Goal: Task Accomplishment & Management: Complete application form

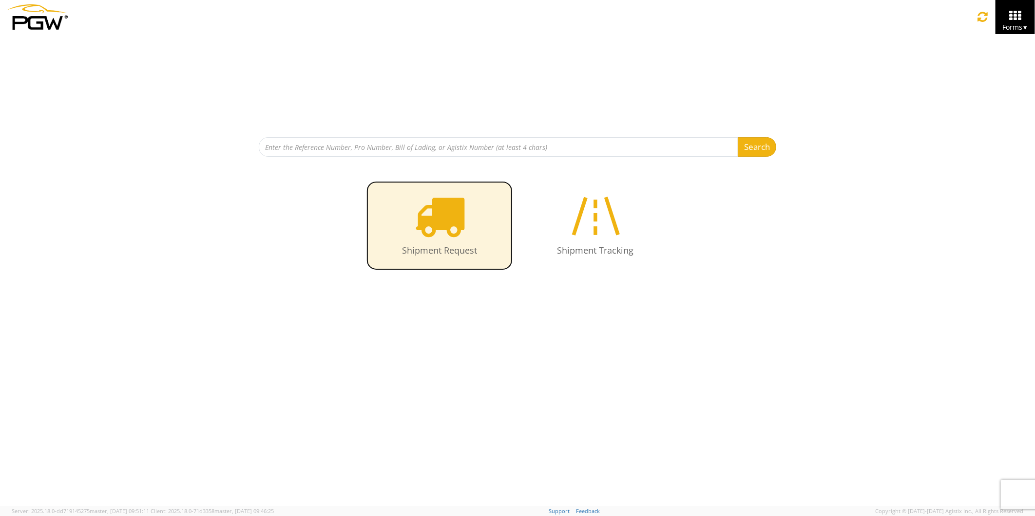
click at [451, 221] on icon at bounding box center [440, 216] width 50 height 50
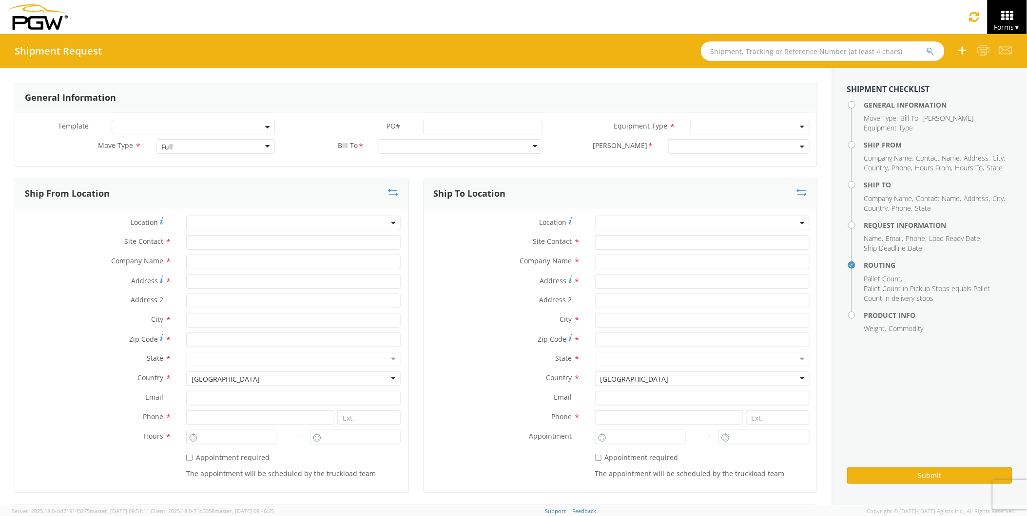
click at [720, 46] on input "text" at bounding box center [823, 50] width 244 height 19
type input "56180932"
click at [934, 46] on button "submit" at bounding box center [938, 52] width 8 height 12
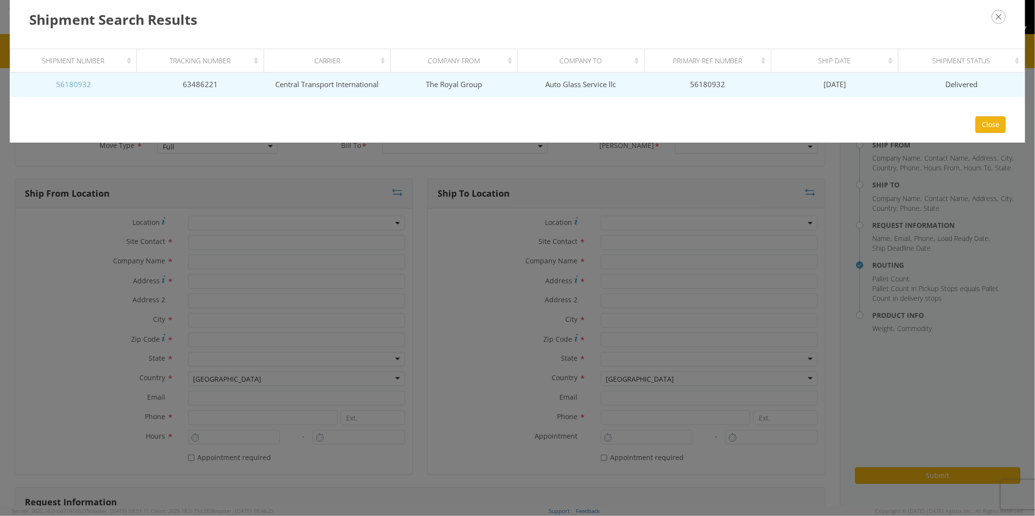
click at [71, 80] on link "56180932" at bounding box center [73, 84] width 35 height 10
click at [71, 80] on body "annexa Batch Shipping Guide Created with Sketch. calendar Created with Sketch." at bounding box center [517, 258] width 1035 height 516
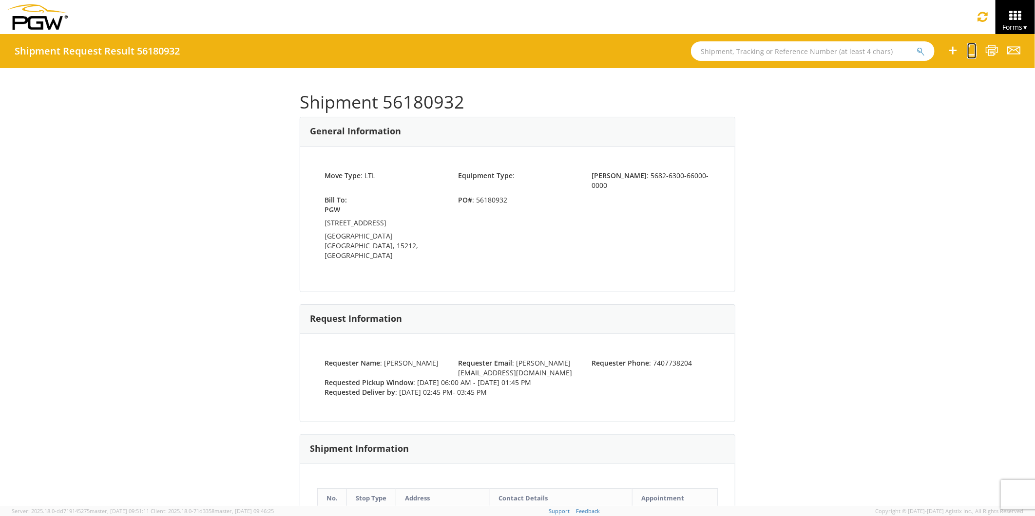
click at [969, 47] on icon at bounding box center [971, 50] width 9 height 12
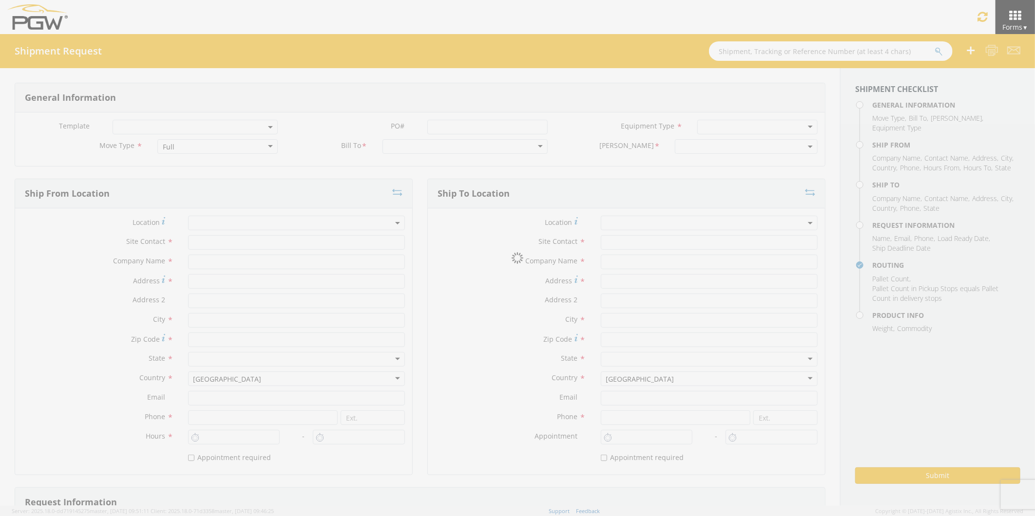
select select
type input "[PERSON_NAME]"
type input "The Royal Group"
type input "[STREET_ADDRESS][PERSON_NAME]"
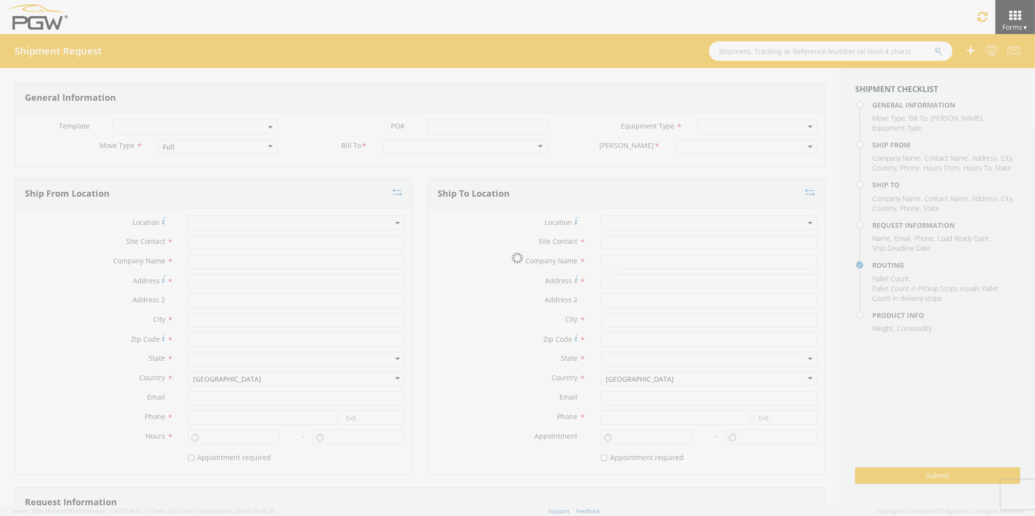
type input "Chillicothe"
type input "45601"
type input "[EMAIL_ADDRESS][PERSON_NAME][DOMAIN_NAME]"
type input "7407738204"
type input "6:00 AM"
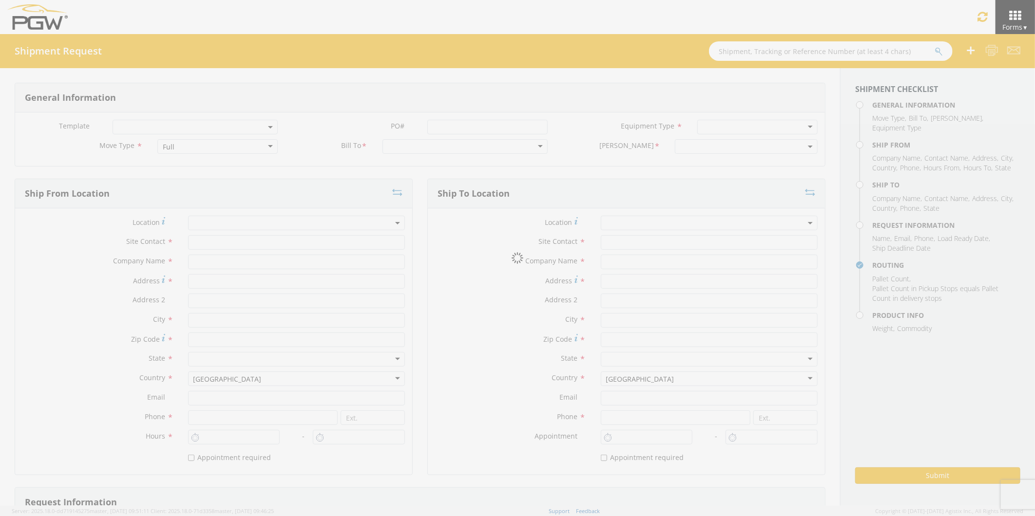
type input "1:45 PM"
select select
type input "Shipping Receiving"
type input "Auto Glass Service llc"
type input "[STREET_ADDRESS]"
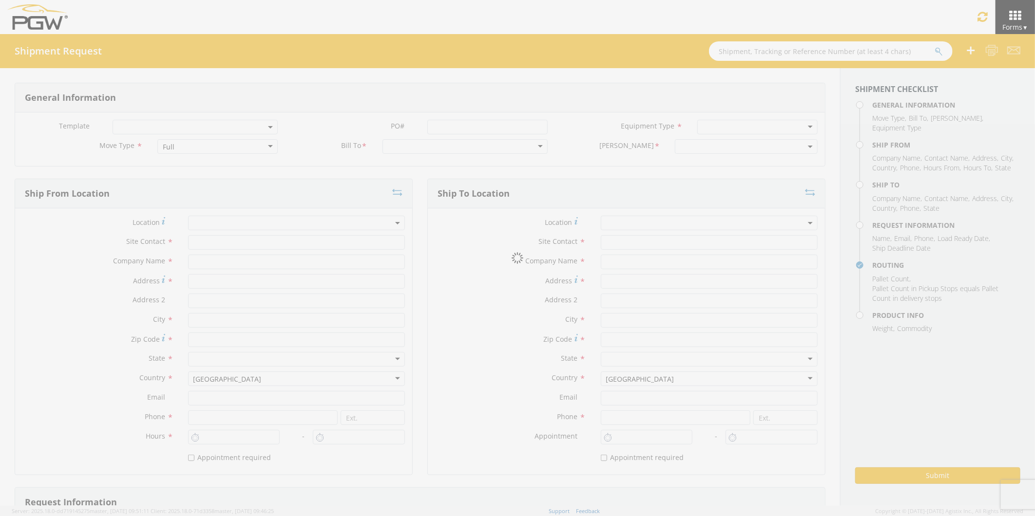
type input "[GEOGRAPHIC_DATA]"
type input "37217"
type input "6158333833"
type input "2:45 PM"
type input "3:45 PM"
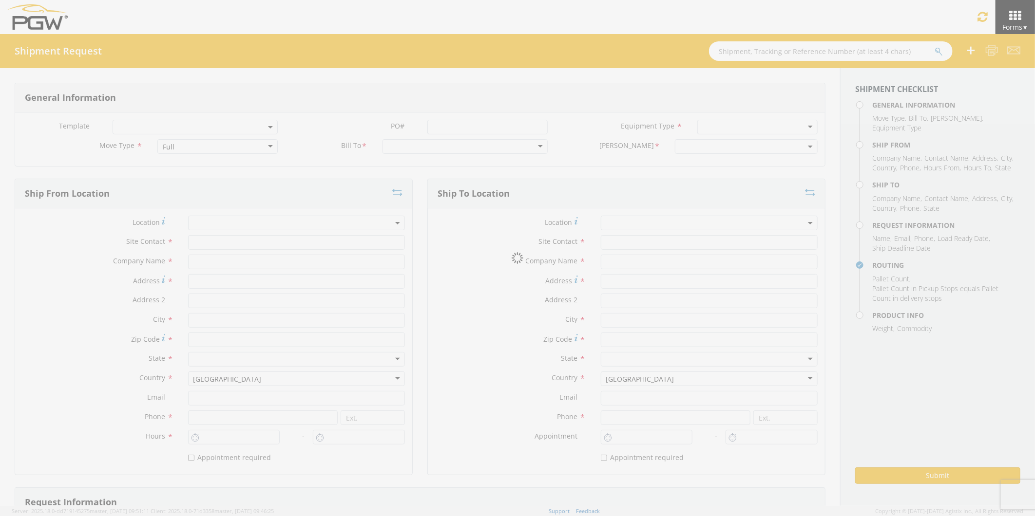
type input "[PERSON_NAME]"
type input "[EMAIL_ADDRESS][PERSON_NAME][DOMAIN_NAME]"
checkbox input "true"
type input "7407738204"
type input "200"
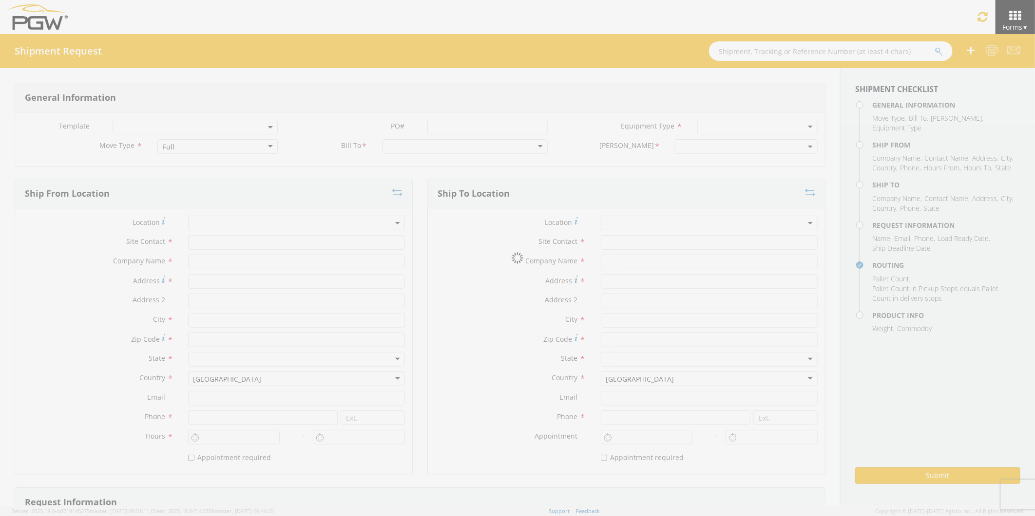
type input "1"
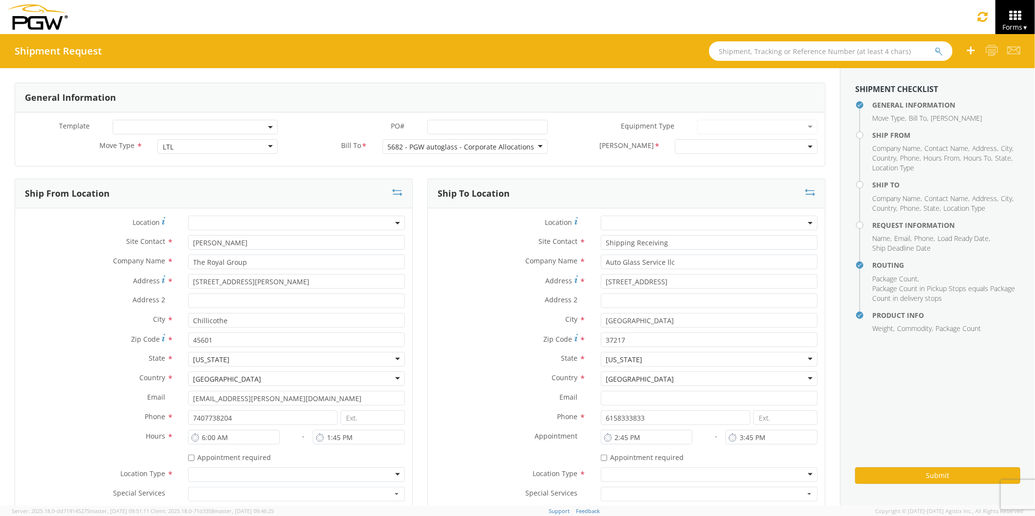
select select "5682-6300-66000-0000"
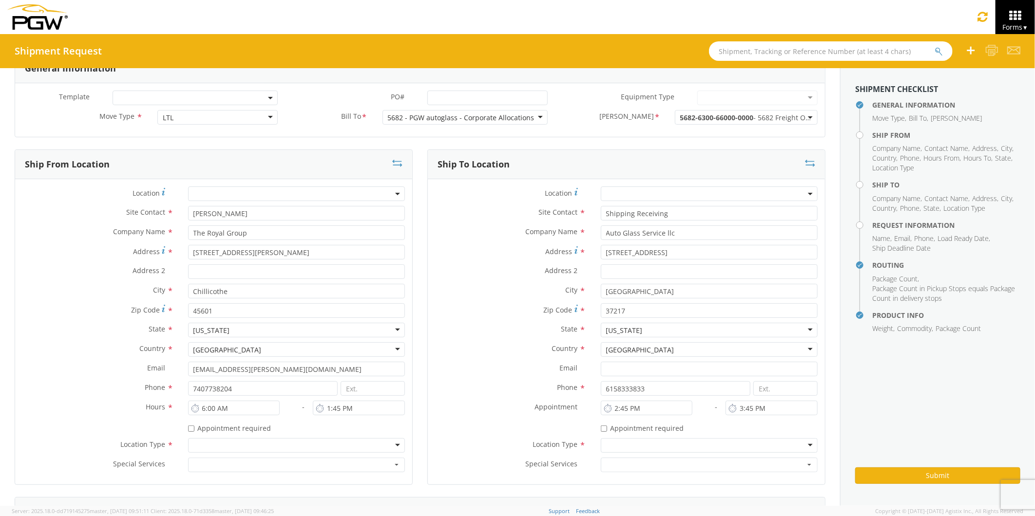
scroll to position [162, 0]
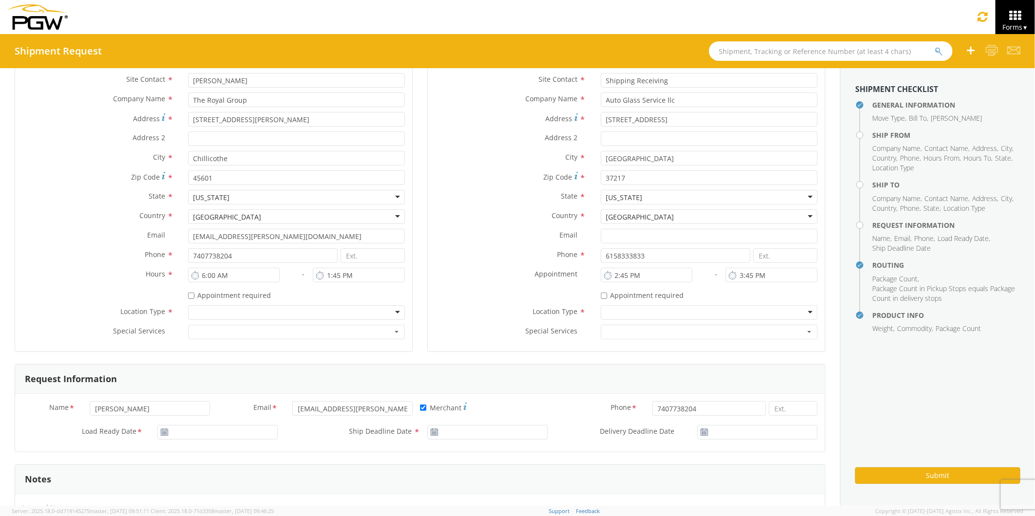
click at [393, 310] on div at bounding box center [296, 312] width 217 height 15
drag, startPoint x: 290, startPoint y: 342, endPoint x: 366, endPoint y: 330, distance: 77.0
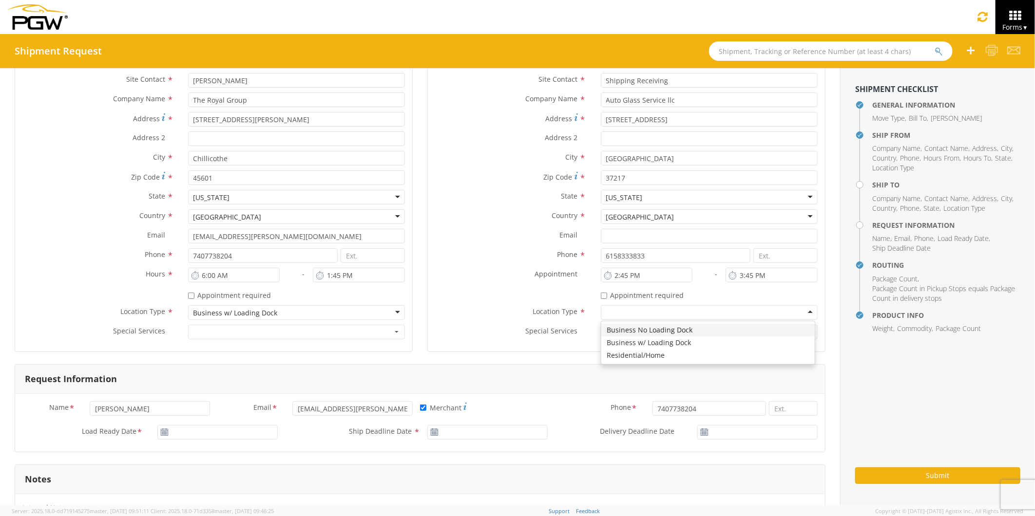
drag, startPoint x: 801, startPoint y: 312, endPoint x: 779, endPoint y: 327, distance: 27.0
click at [800, 312] on div at bounding box center [709, 312] width 217 height 15
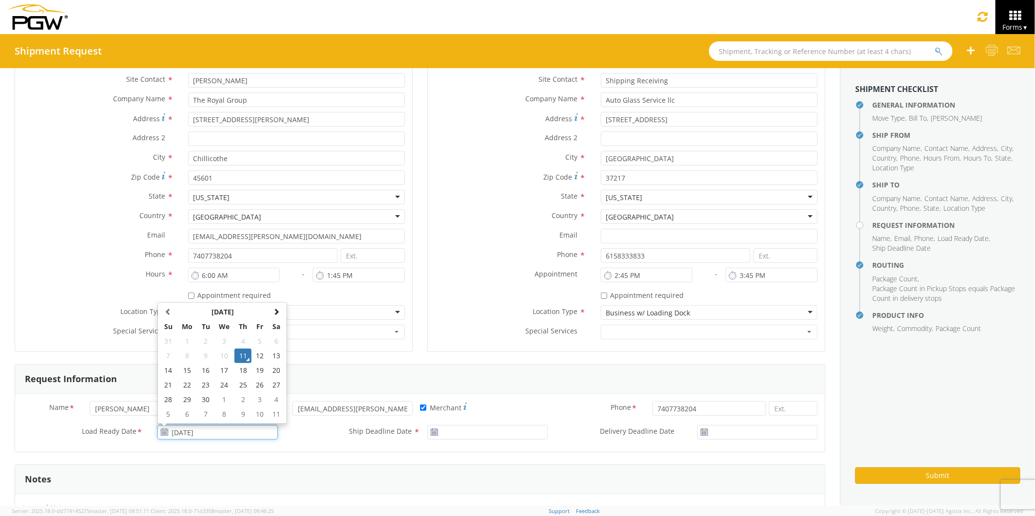
click at [181, 432] on input "[DATE]" at bounding box center [217, 432] width 120 height 15
click at [189, 369] on td "15" at bounding box center [187, 370] width 20 height 15
type input "[DATE]"
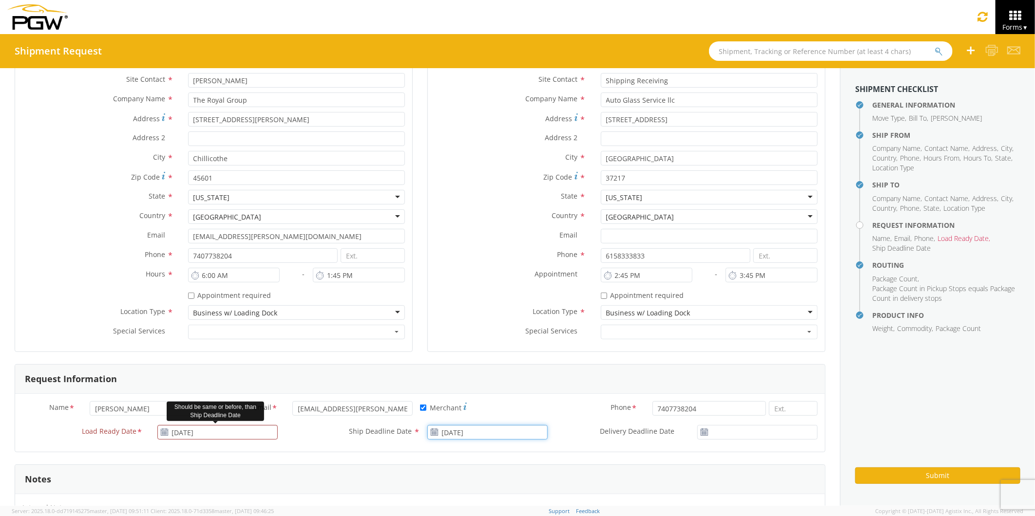
click at [460, 434] on input "[DATE]" at bounding box center [487, 432] width 120 height 15
click at [453, 369] on td "15" at bounding box center [457, 370] width 20 height 15
type input "[DATE]"
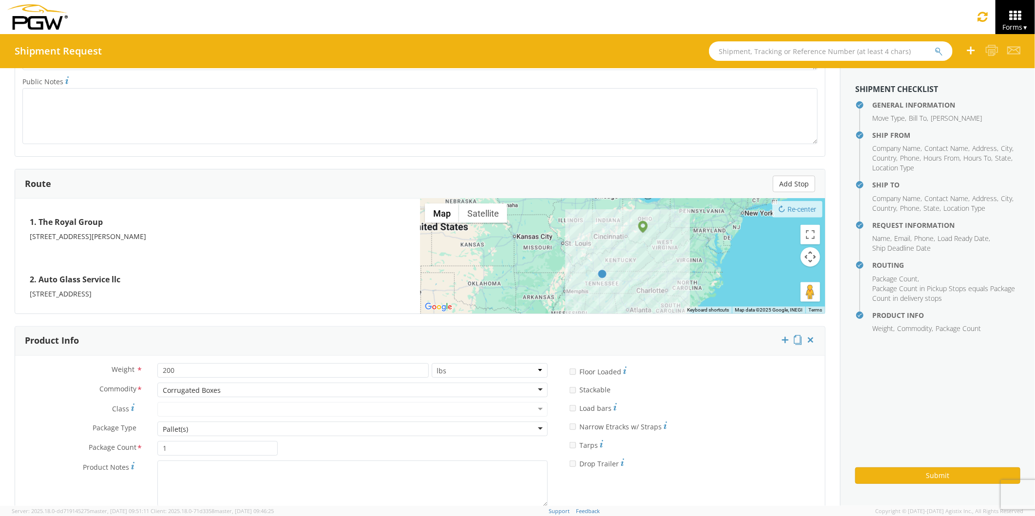
scroll to position [600, 0]
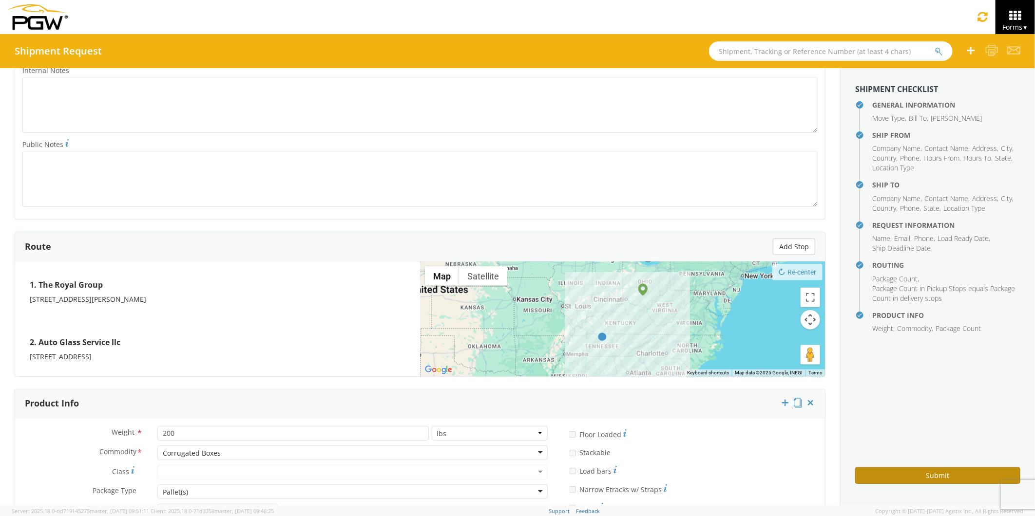
click at [892, 474] on button "Submit" at bounding box center [937, 476] width 165 height 17
